Goal: Task Accomplishment & Management: Use online tool/utility

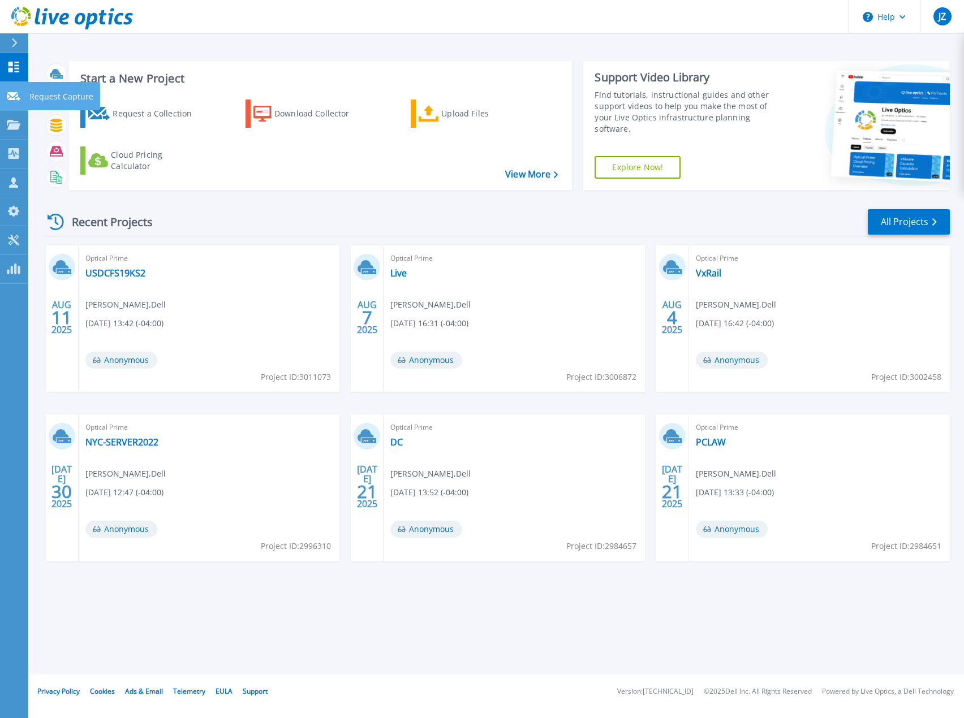
click at [19, 95] on icon at bounding box center [14, 96] width 14 height 8
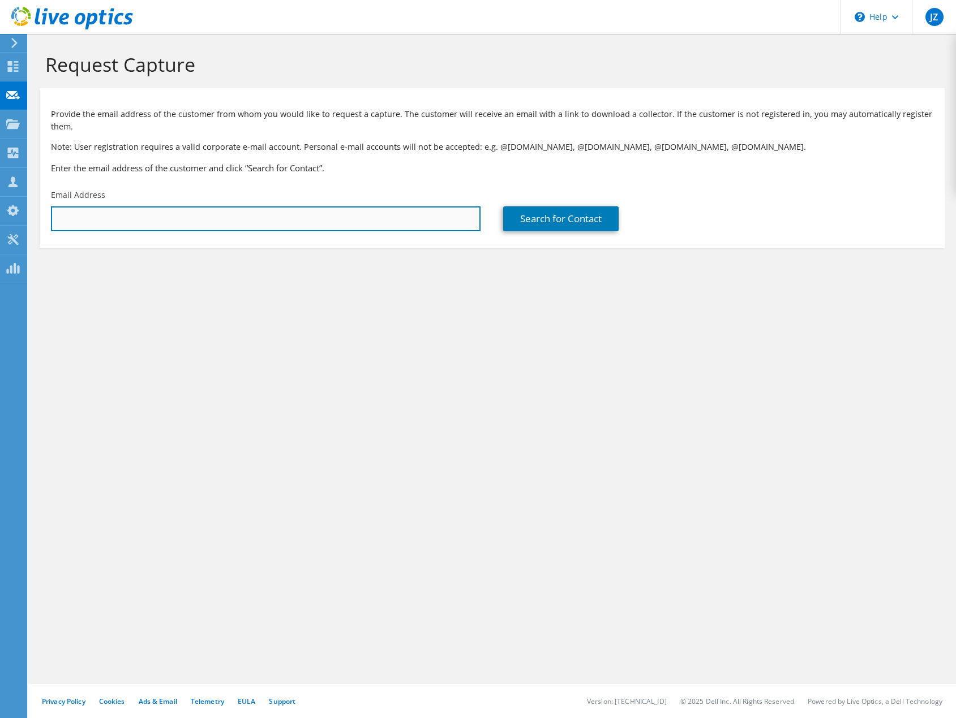
click at [285, 216] on input "text" at bounding box center [265, 218] width 429 height 25
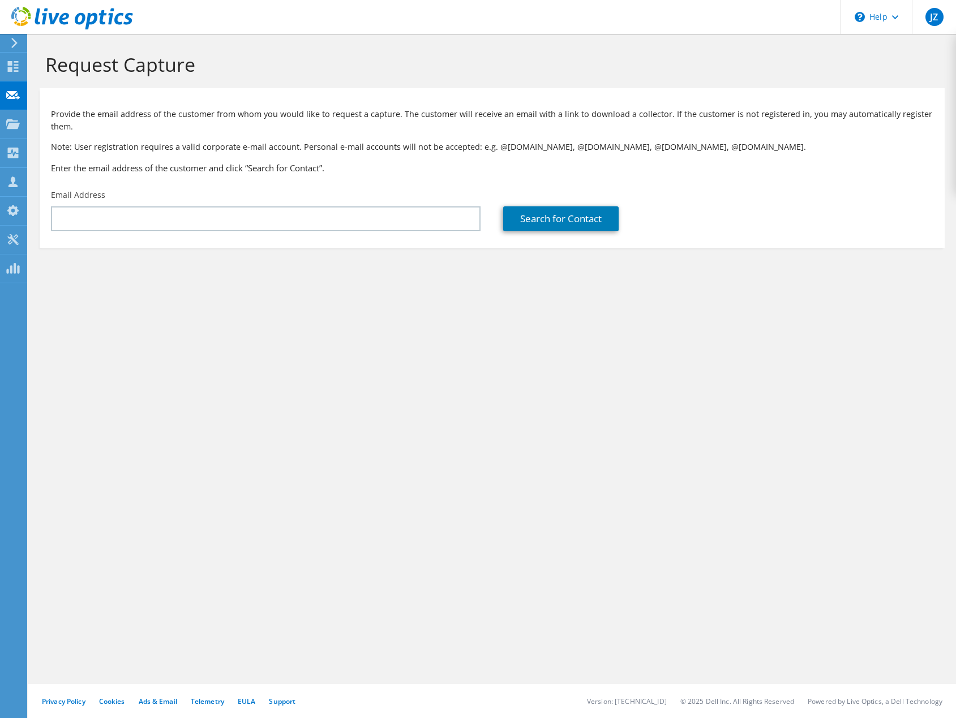
click at [778, 194] on div "Search for Contact" at bounding box center [718, 210] width 452 height 53
click at [698, 613] on div "Request Capture Provide the email address of the customer from whom you would l…" at bounding box center [491, 376] width 927 height 685
click at [364, 459] on div "Request Capture Provide the email address of the customer from whom you would l…" at bounding box center [491, 376] width 927 height 685
click at [251, 486] on div "Request Capture Provide the email address of the customer from whom you would l…" at bounding box center [491, 376] width 927 height 685
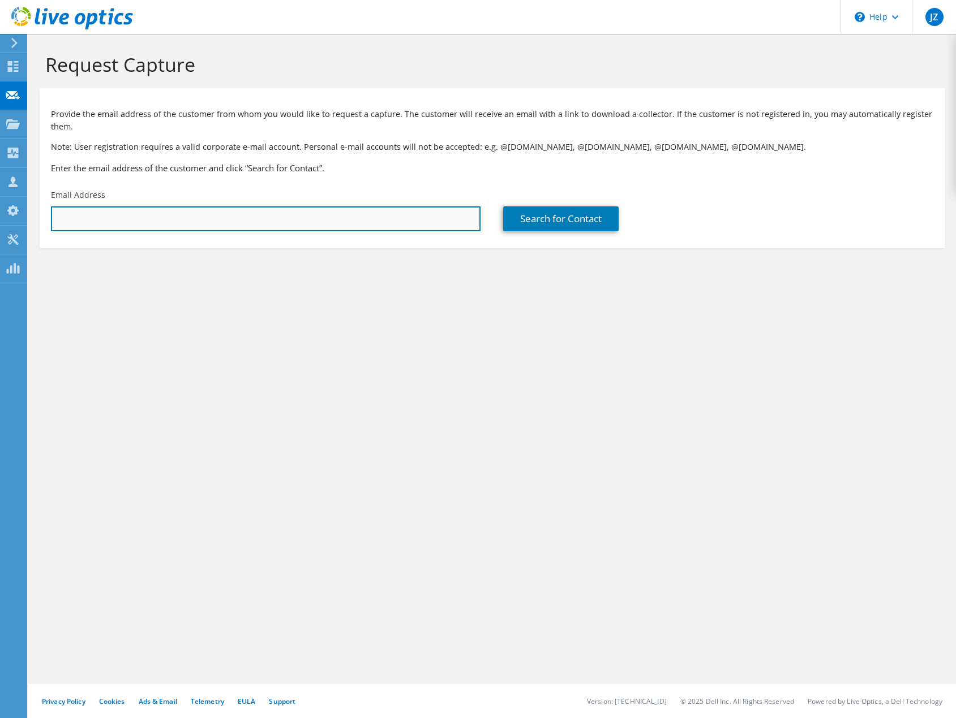
click at [402, 220] on input "text" at bounding box center [265, 218] width 429 height 25
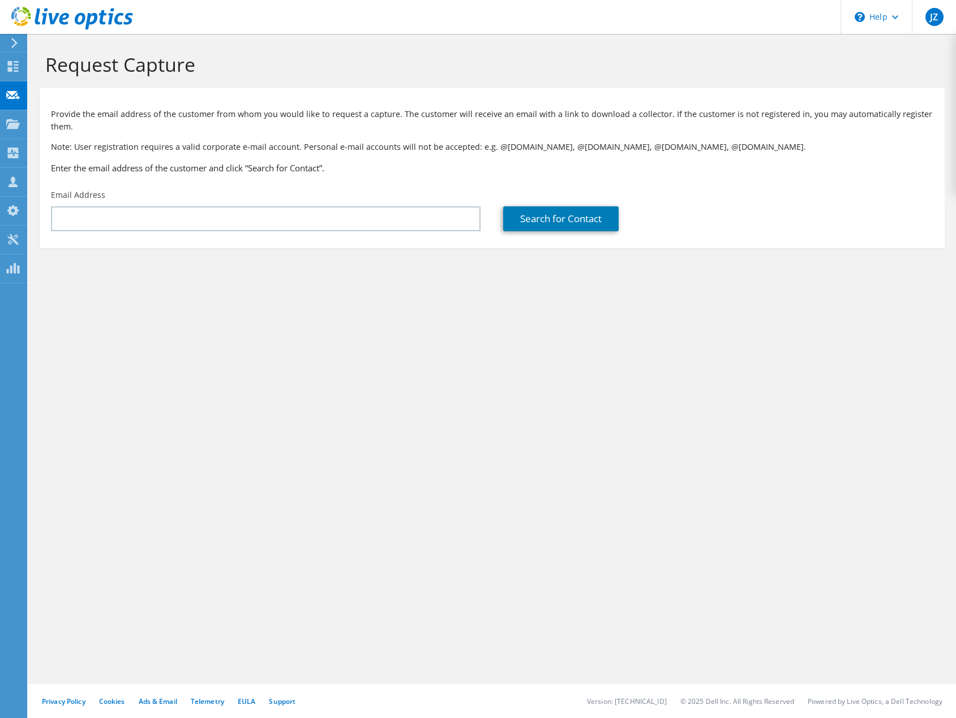
click at [487, 378] on div "Request Capture Provide the email address of the customer from whom you would l…" at bounding box center [491, 376] width 927 height 685
click at [503, 304] on div "Request Capture Provide the email address of the customer from whom you would l…" at bounding box center [491, 376] width 927 height 685
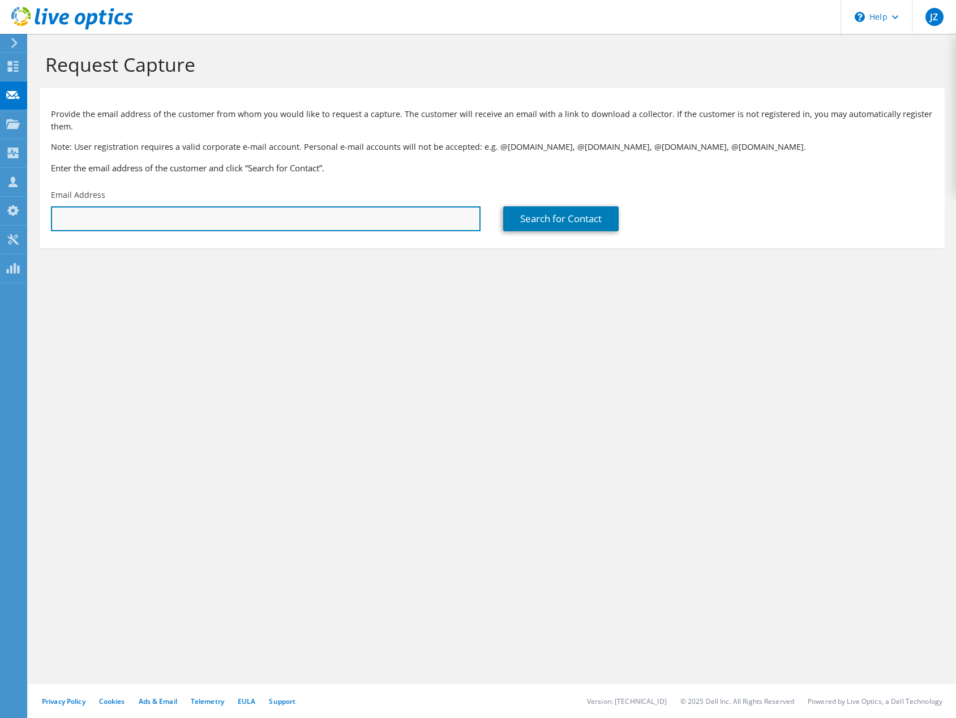
click at [303, 225] on input "text" at bounding box center [265, 218] width 429 height 25
paste input "Scott.Barbee@highwoods.com"
type input "Scott.Barbee@highwoods.com"
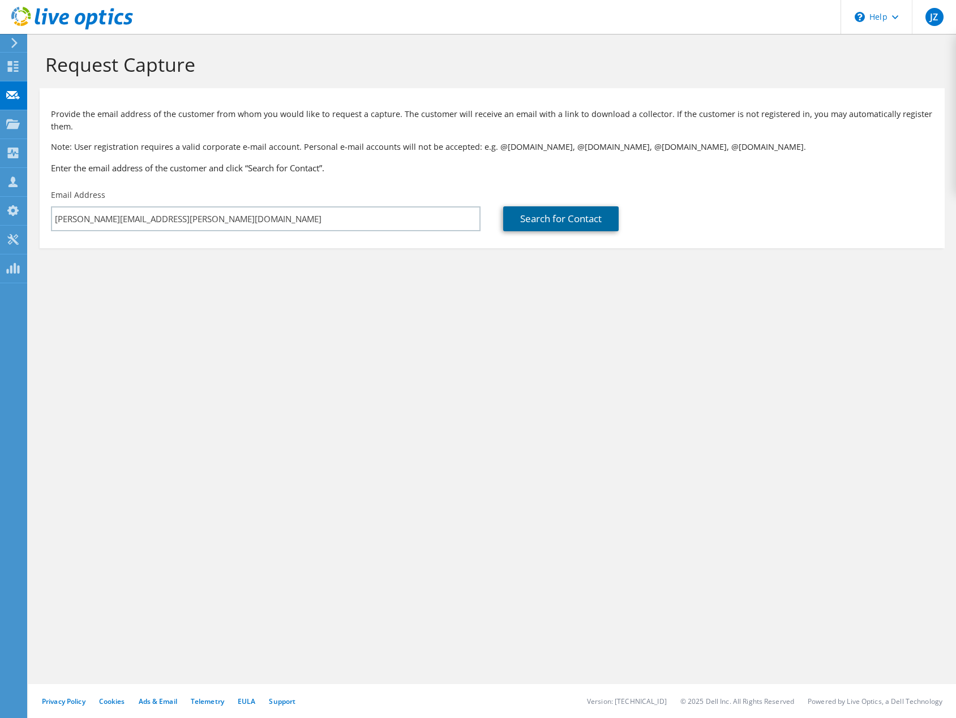
click at [582, 216] on link "Search for Contact" at bounding box center [560, 218] width 115 height 25
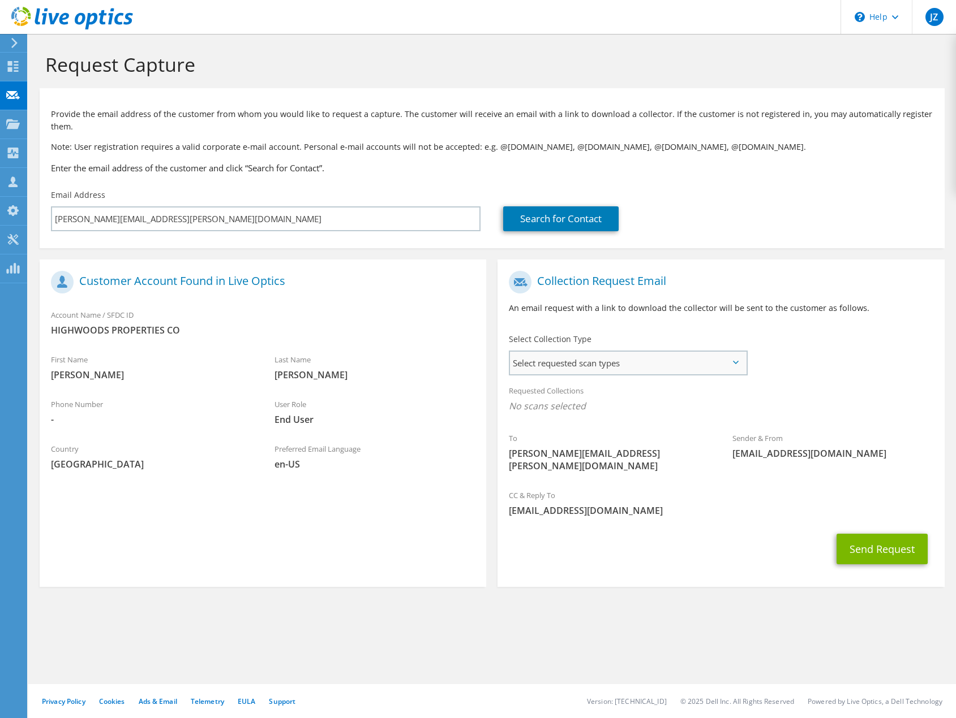
click at [635, 371] on span "Select requested scan types" at bounding box center [627, 363] width 235 height 23
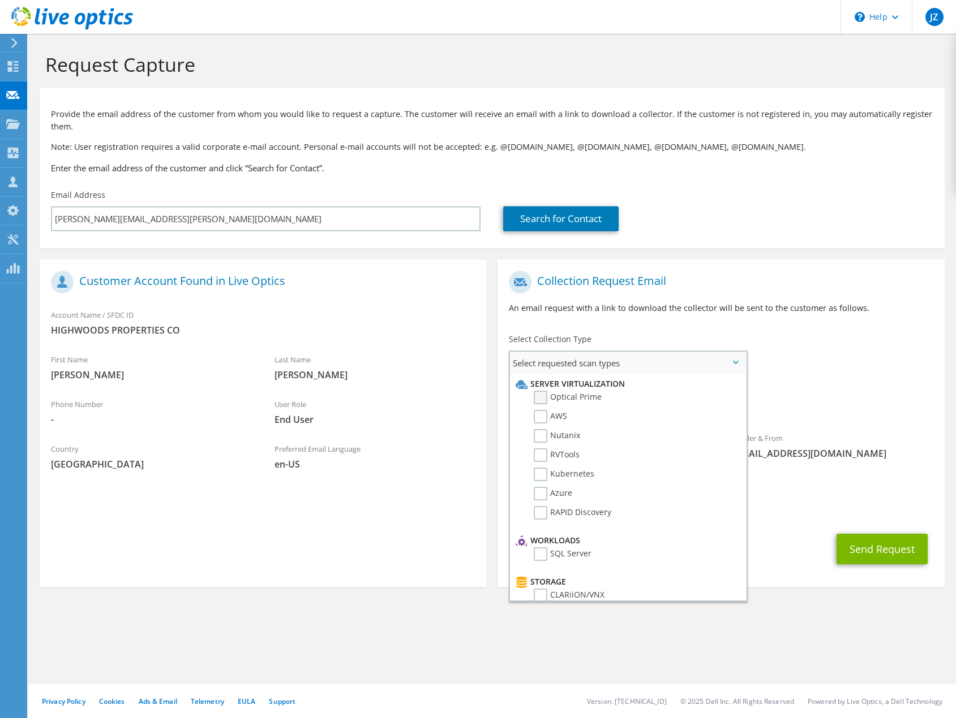
click at [542, 395] on label "Optical Prime" at bounding box center [567, 398] width 68 height 14
click at [0, 0] on input "Optical Prime" at bounding box center [0, 0] width 0 height 0
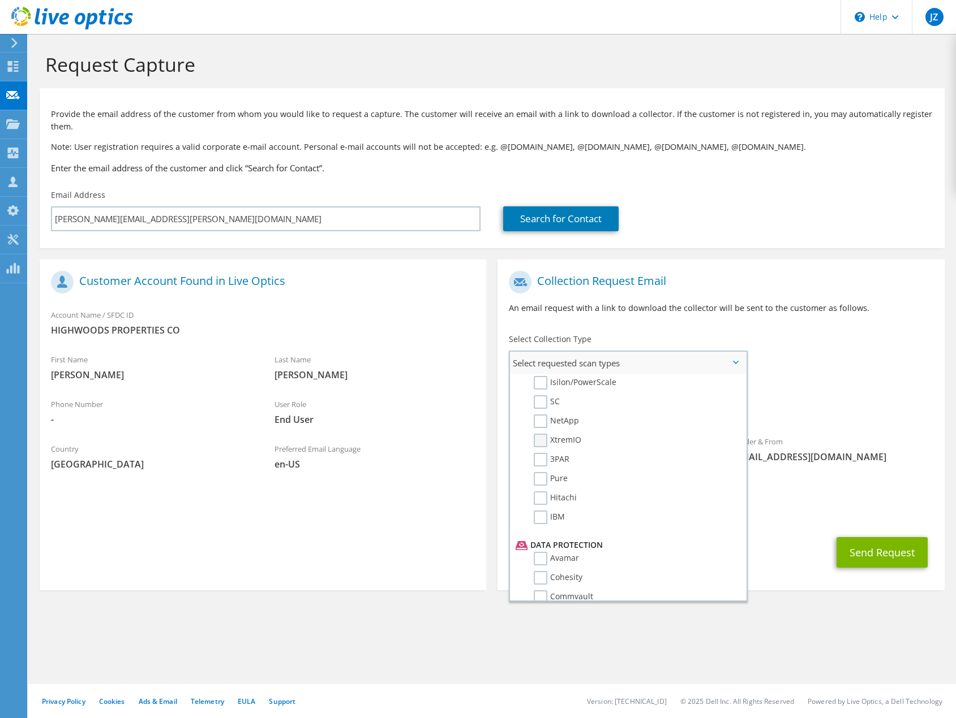
scroll to position [312, 0]
click at [549, 440] on label "NetApp" at bounding box center [555, 438] width 45 height 14
click at [0, 0] on input "NetApp" at bounding box center [0, 0] width 0 height 0
click at [860, 350] on div "To Scott.Barbee@highwoods.com Sender & From liveoptics@liveoptics.com" at bounding box center [720, 376] width 446 height 222
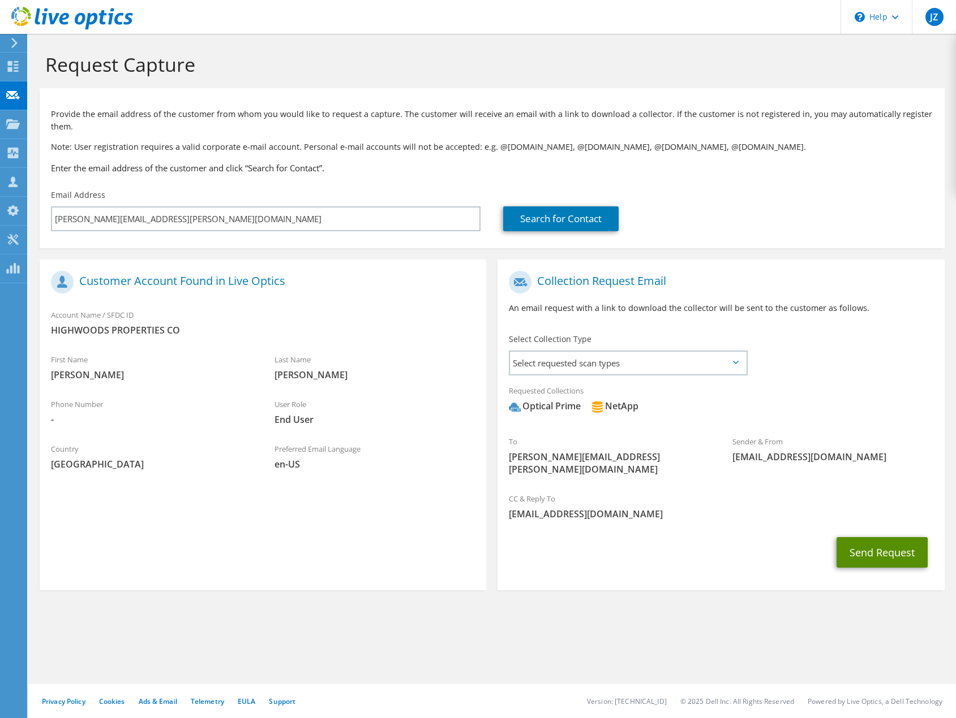
click at [871, 549] on button "Send Request" at bounding box center [881, 552] width 91 height 31
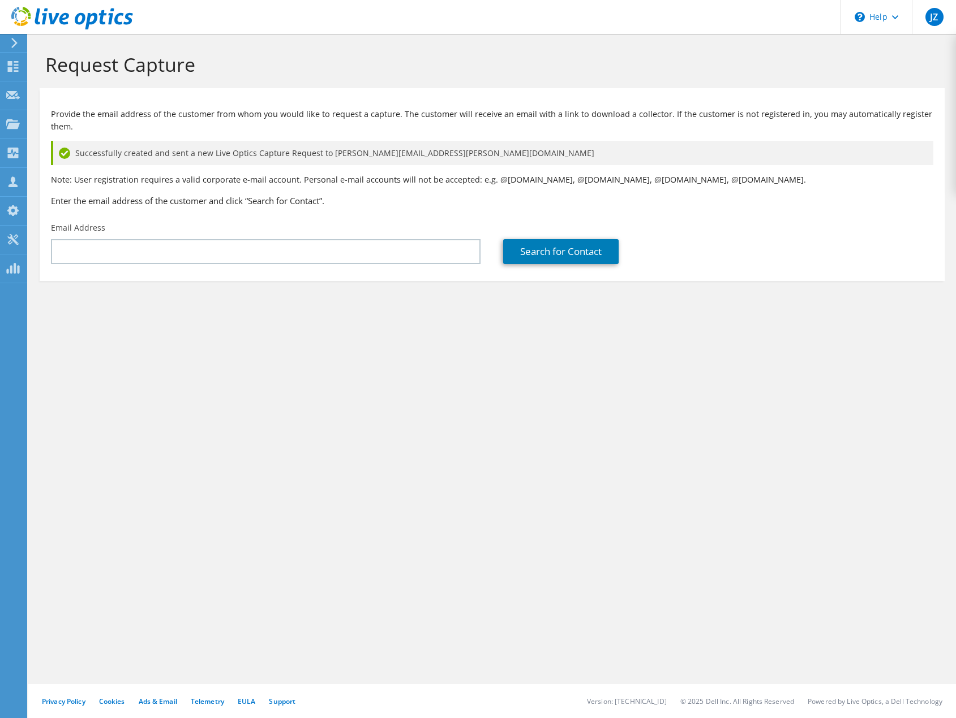
click at [394, 386] on div "Request Capture Provide the email address of the customer from whom you would l…" at bounding box center [491, 376] width 927 height 685
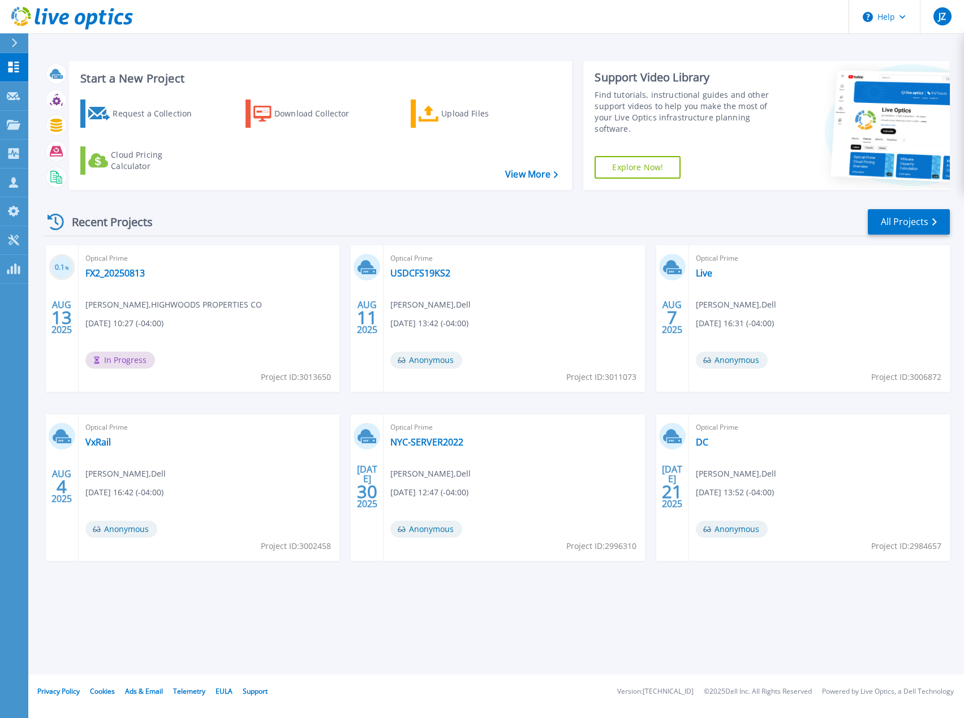
drag, startPoint x: 416, startPoint y: 232, endPoint x: 403, endPoint y: 234, distance: 13.1
click at [416, 232] on div "Recent Projects All Projects" at bounding box center [497, 222] width 906 height 28
click at [125, 275] on link "FX2_20250813" at bounding box center [114, 273] width 59 height 11
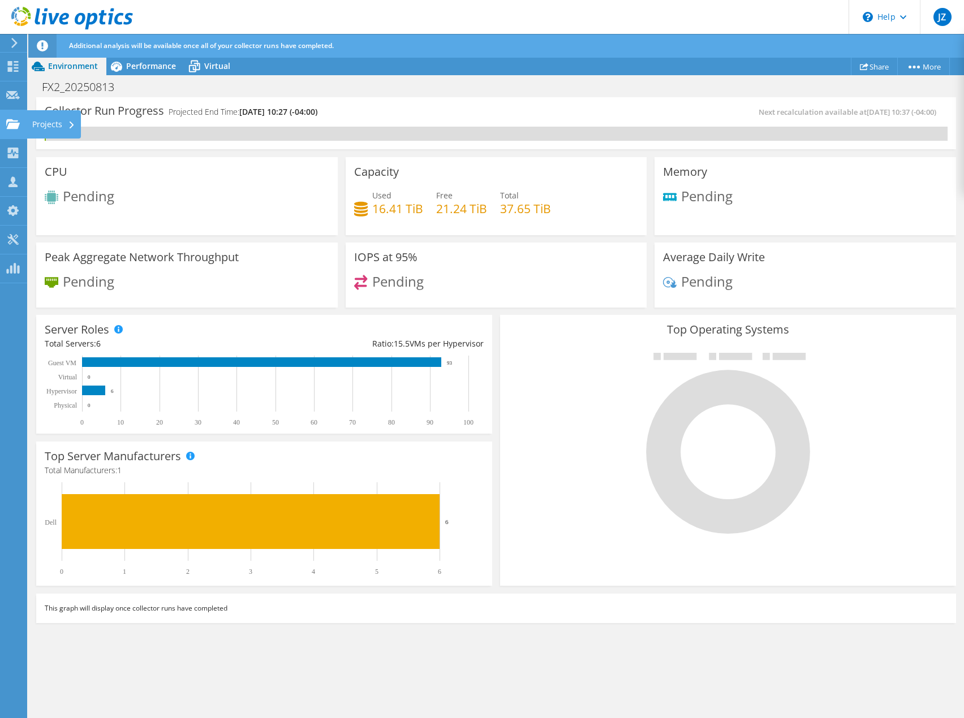
click at [17, 124] on use at bounding box center [13, 124] width 14 height 10
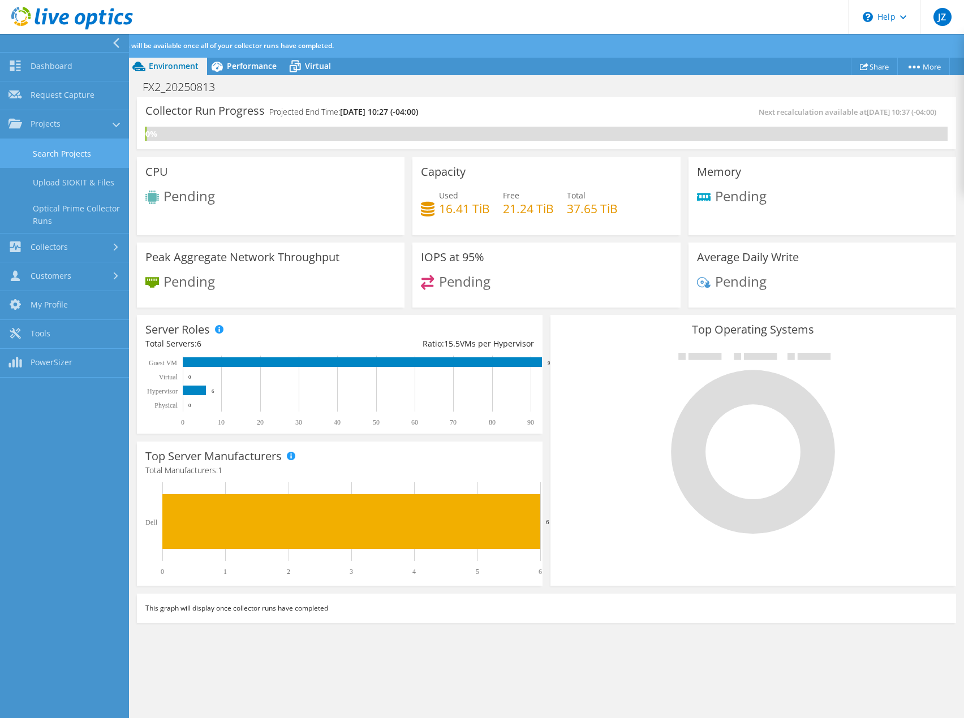
click at [57, 148] on link "Search Projects" at bounding box center [64, 153] width 129 height 29
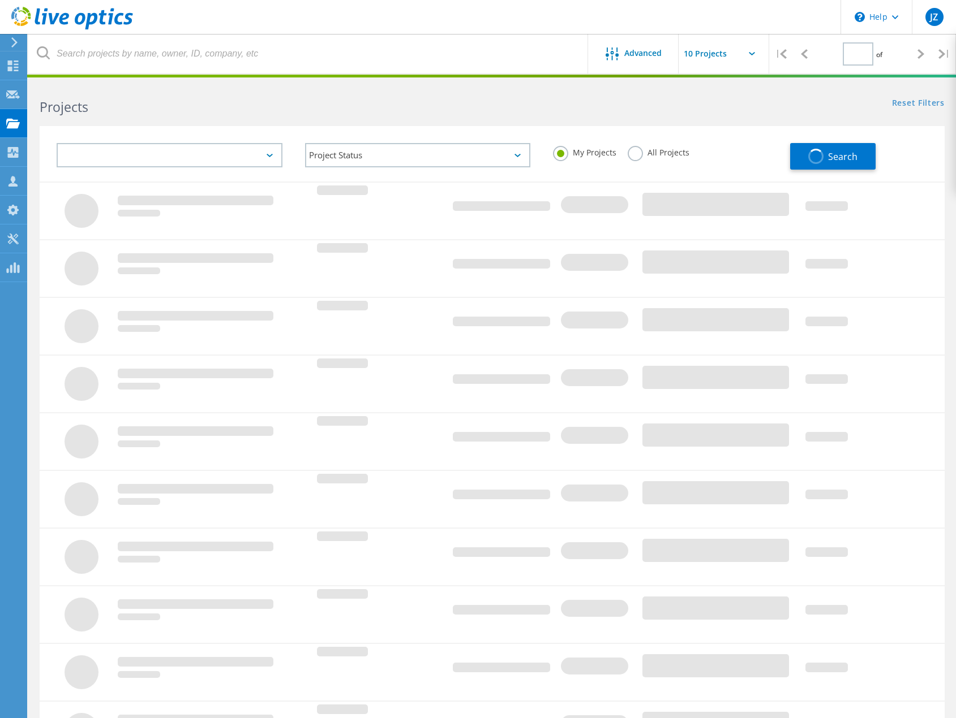
type input "1"
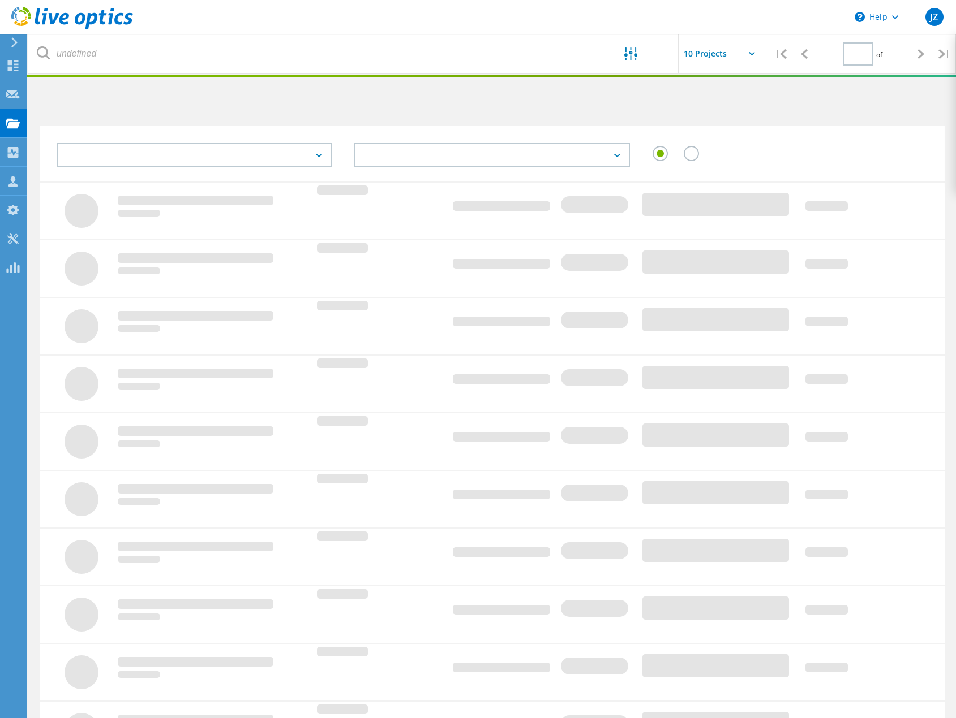
type input "1"
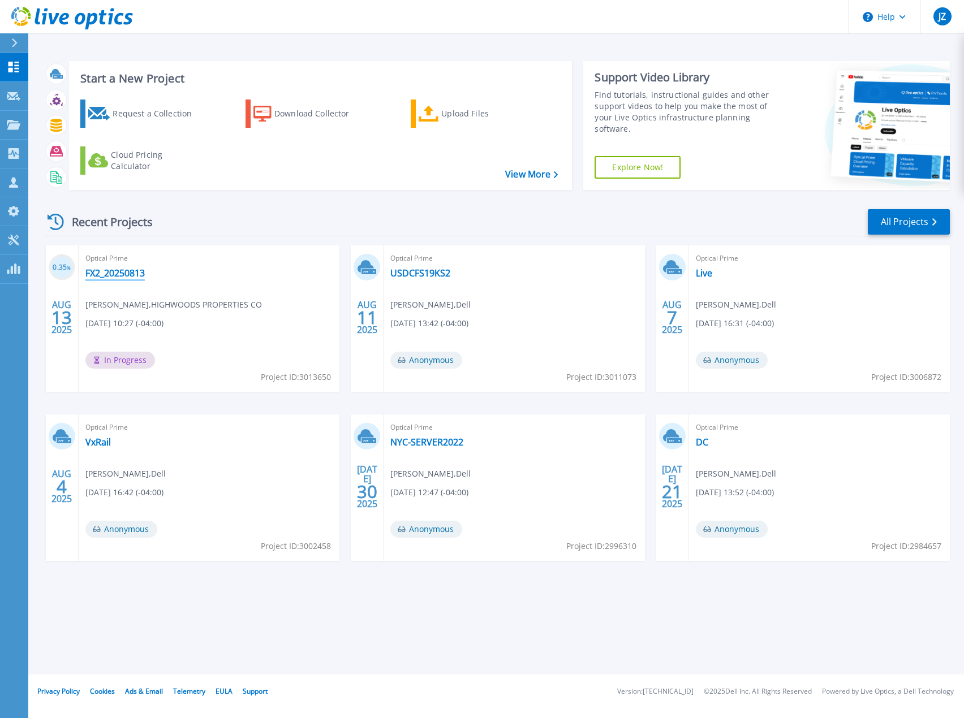
click at [131, 275] on link "FX2_20250813" at bounding box center [114, 273] width 59 height 11
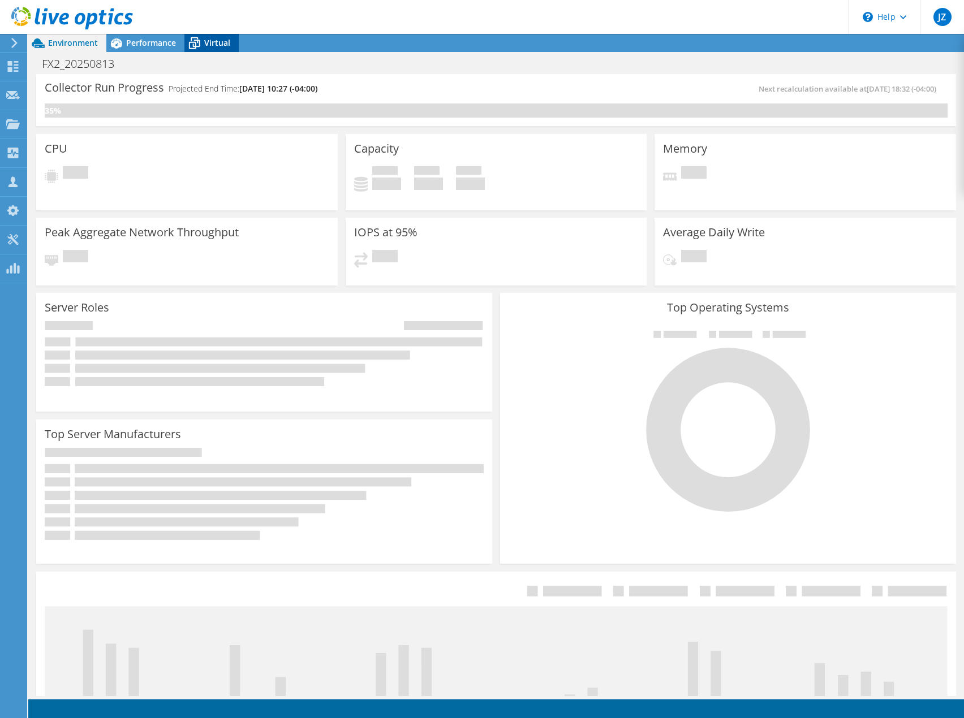
click at [205, 42] on span "Virtual" at bounding box center [217, 42] width 26 height 11
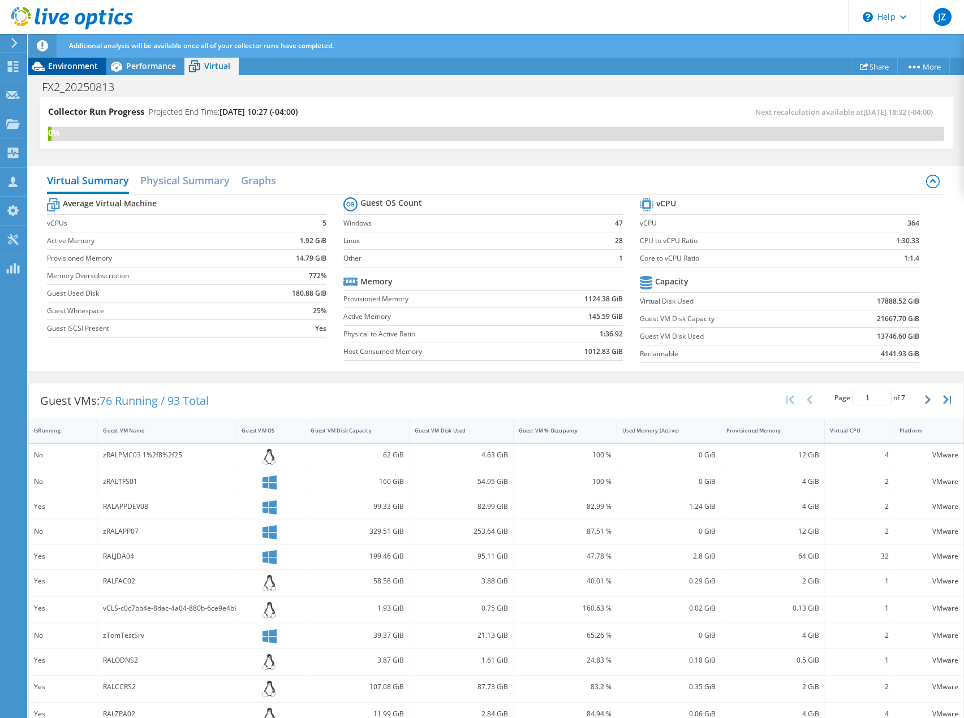
click at [68, 72] on div "Environment" at bounding box center [67, 66] width 78 height 18
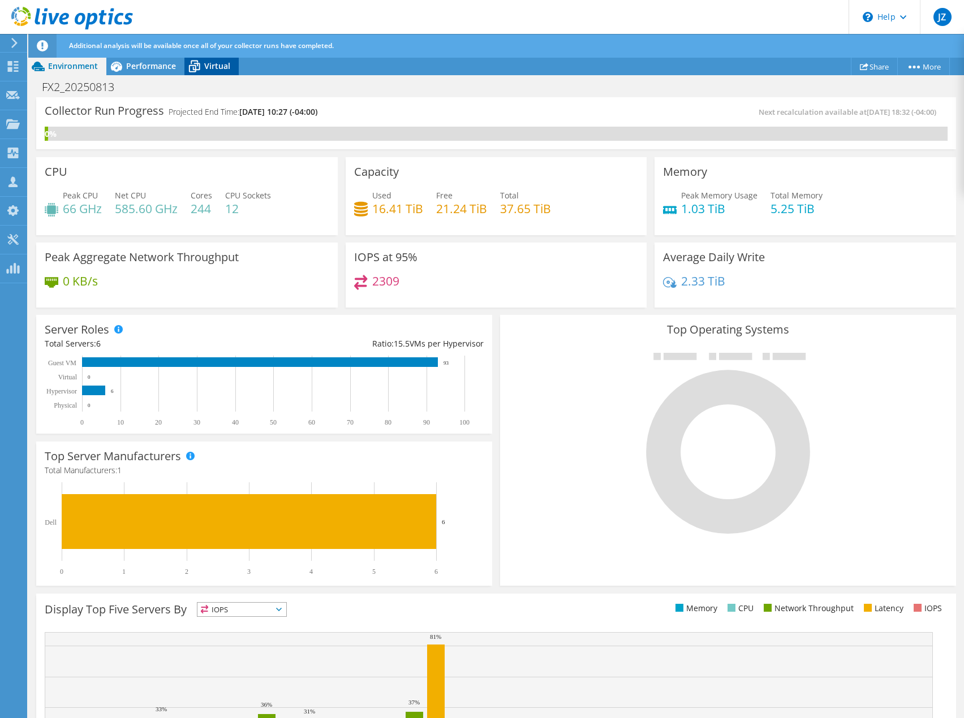
click at [222, 63] on span "Virtual" at bounding box center [217, 66] width 26 height 11
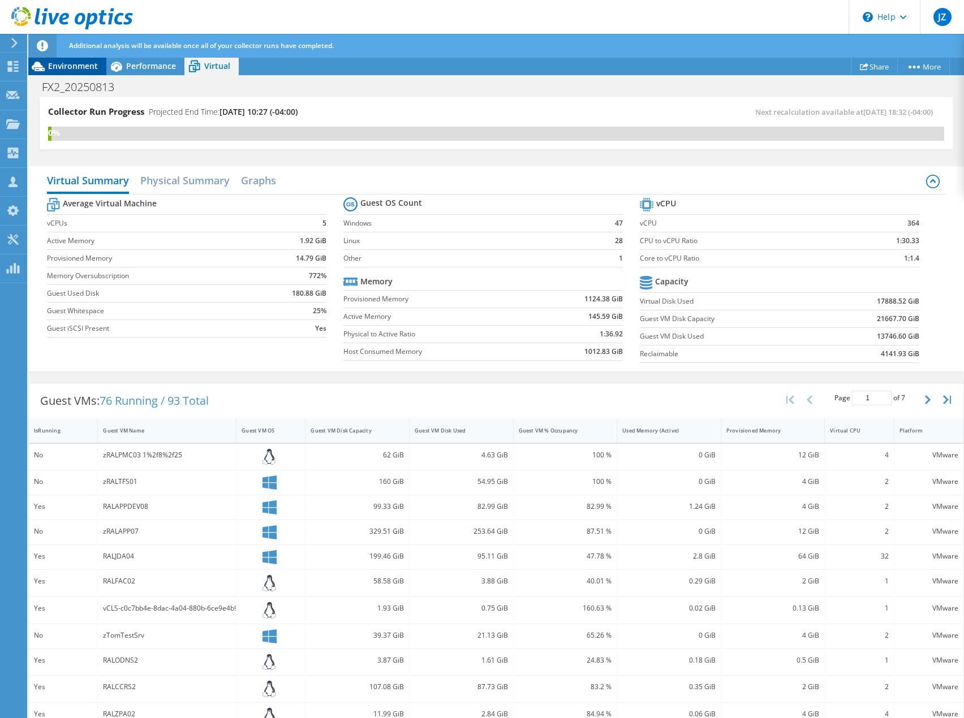
click at [85, 66] on span "Environment" at bounding box center [73, 66] width 50 height 11
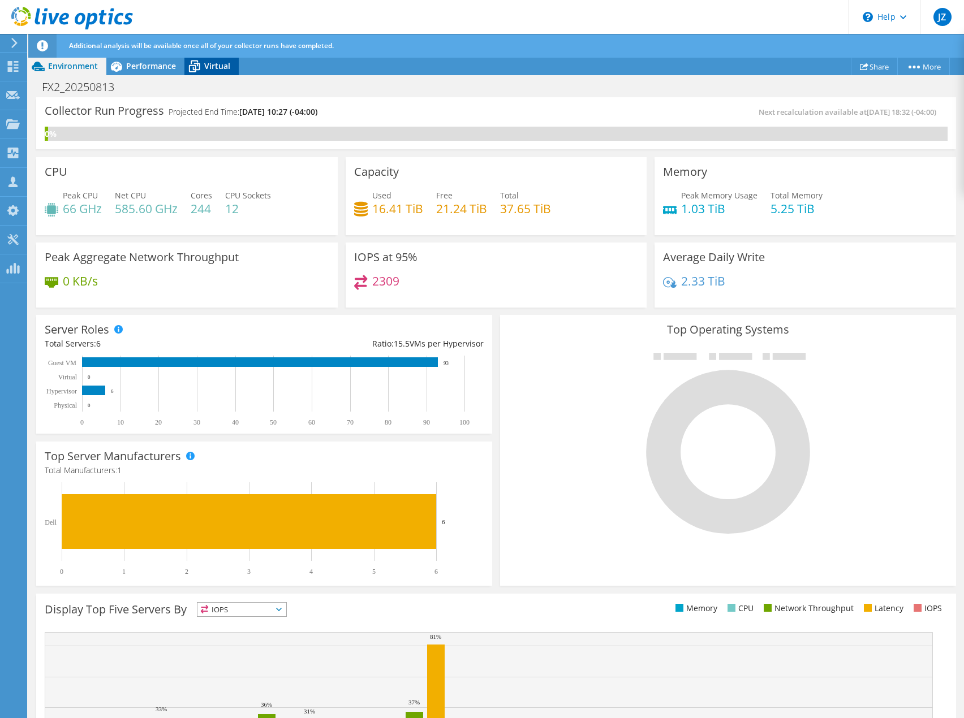
click at [206, 68] on span "Virtual" at bounding box center [217, 66] width 26 height 11
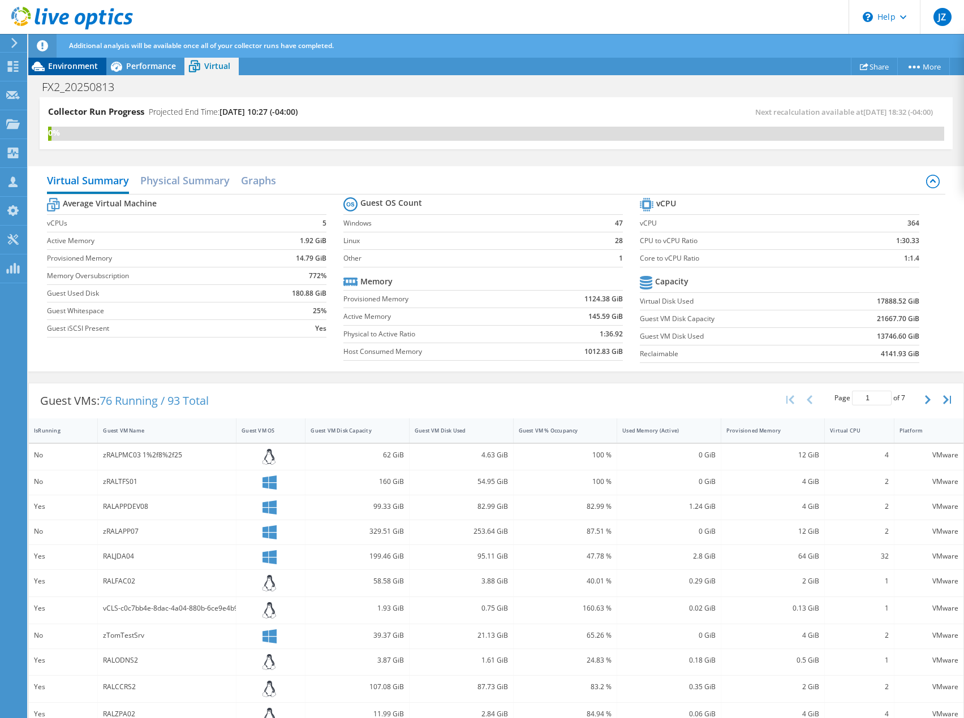
click at [94, 63] on span "Environment" at bounding box center [73, 66] width 50 height 11
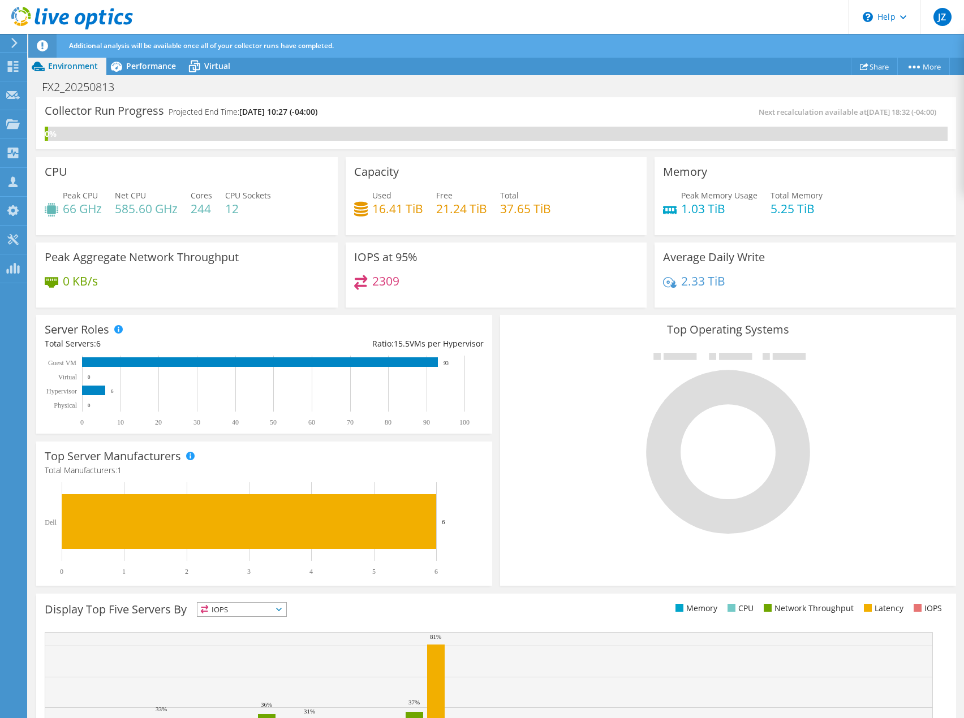
click at [318, 217] on div "Peak CPU 66 GHz Net CPU 585.60 GHz Cores 244 CPU Sockets 12" at bounding box center [187, 208] width 285 height 37
click at [159, 73] on div "Performance" at bounding box center [145, 66] width 78 height 18
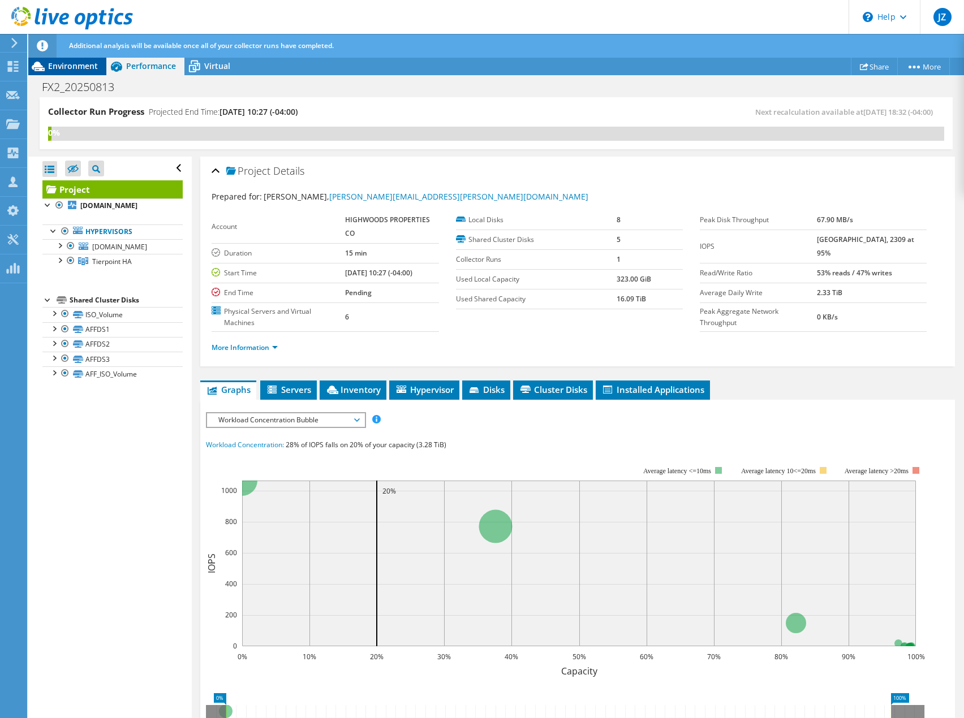
click at [75, 68] on span "Environment" at bounding box center [73, 66] width 50 height 11
